Goal: Task Accomplishment & Management: Manage account settings

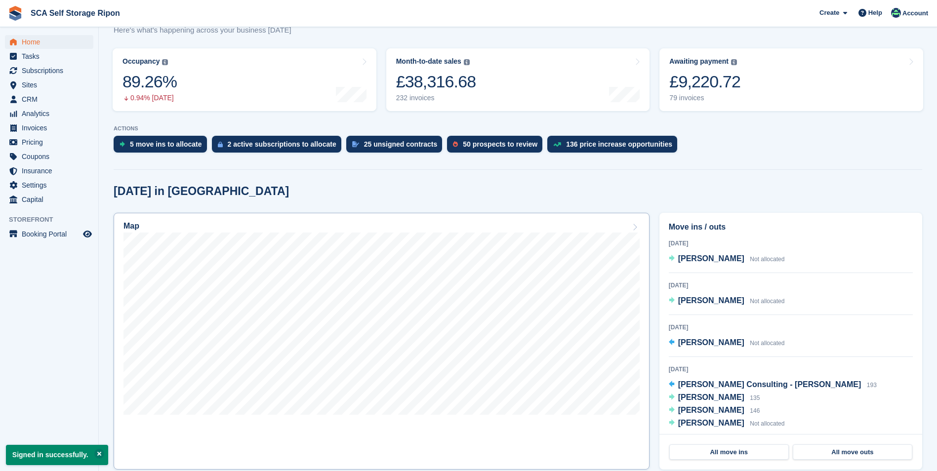
scroll to position [198, 0]
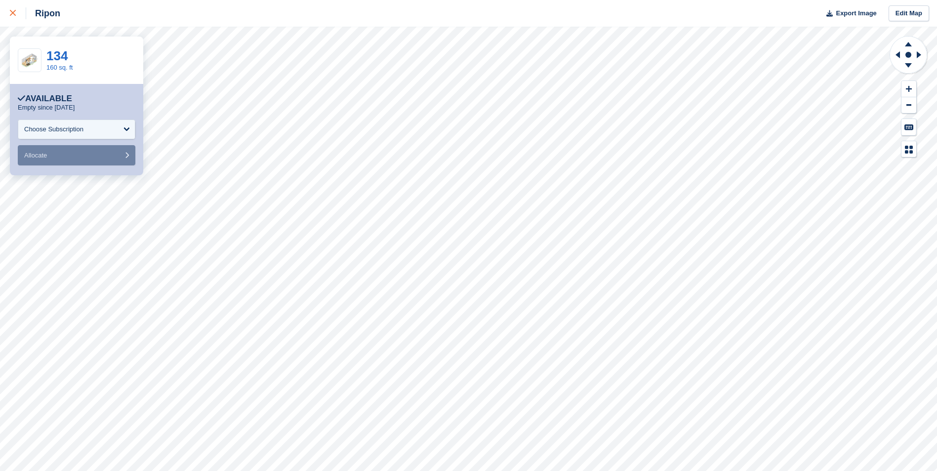
click at [13, 15] on icon at bounding box center [13, 13] width 6 height 6
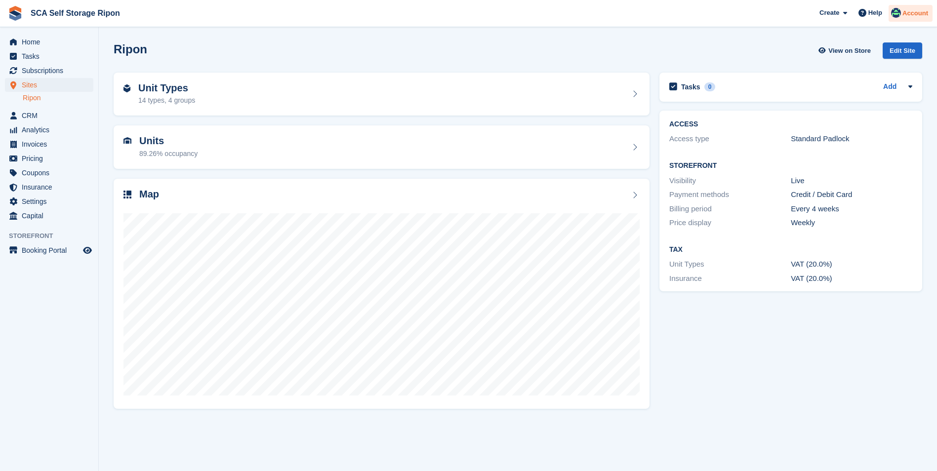
click at [903, 20] on div "Account" at bounding box center [911, 13] width 44 height 17
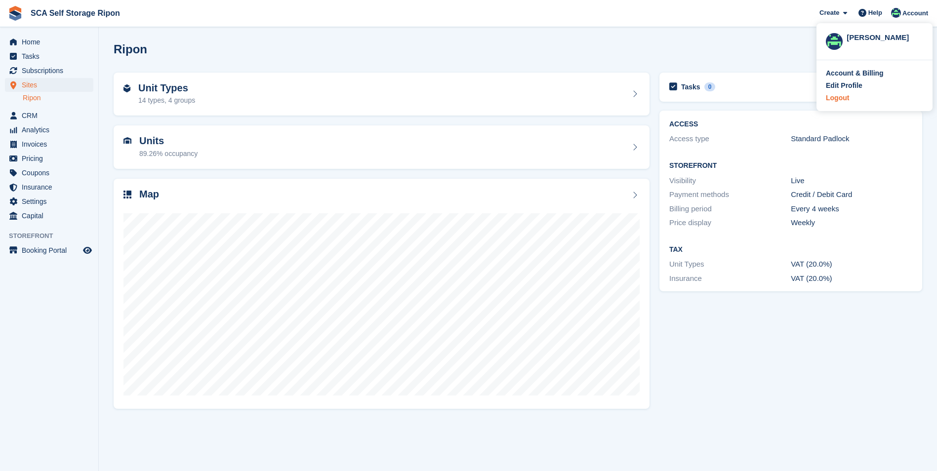
click at [845, 100] on div "Logout" at bounding box center [837, 98] width 23 height 10
